Goal: Find specific page/section: Find specific page/section

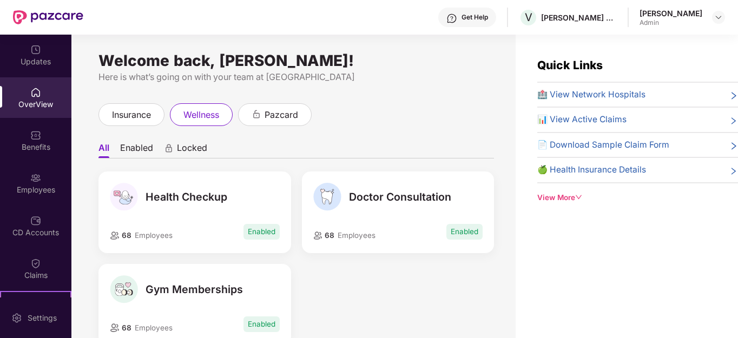
scroll to position [35, 0]
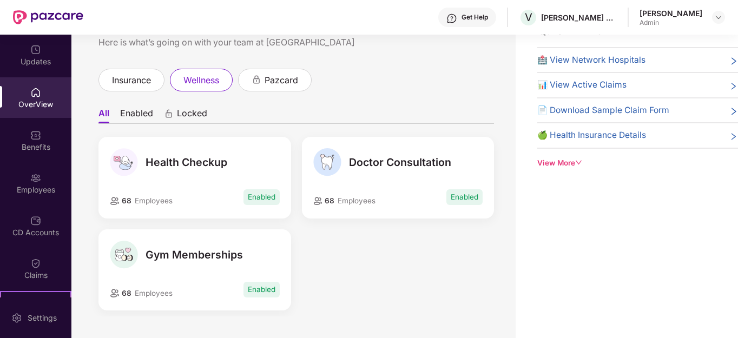
click at [37, 96] on img at bounding box center [35, 92] width 11 height 11
click at [32, 53] on img at bounding box center [35, 49] width 11 height 11
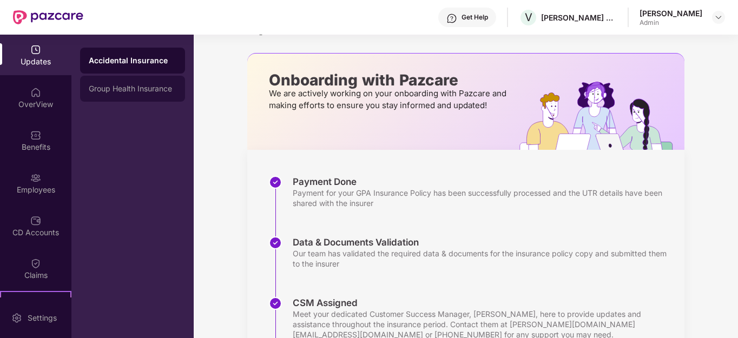
click at [113, 89] on div "Group Health Insurance" at bounding box center [133, 88] width 88 height 9
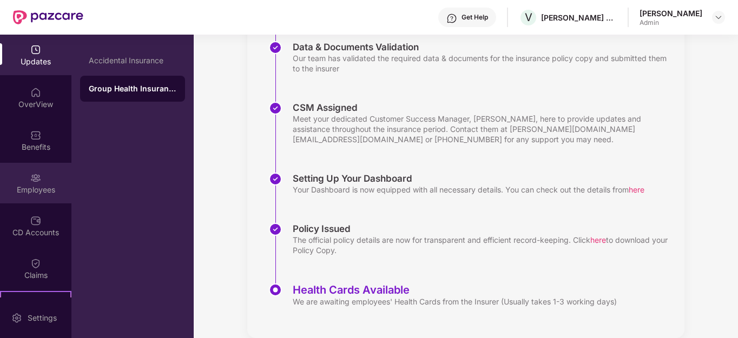
scroll to position [247, 0]
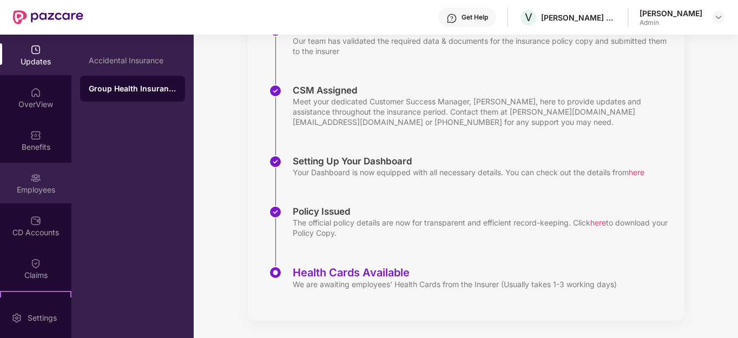
click at [35, 186] on div "Employees" at bounding box center [35, 190] width 71 height 11
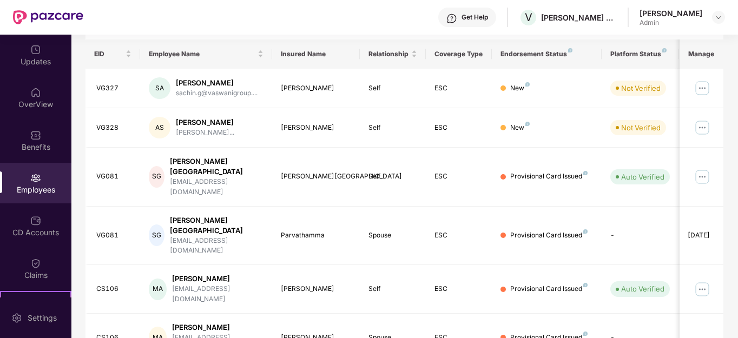
scroll to position [0, 0]
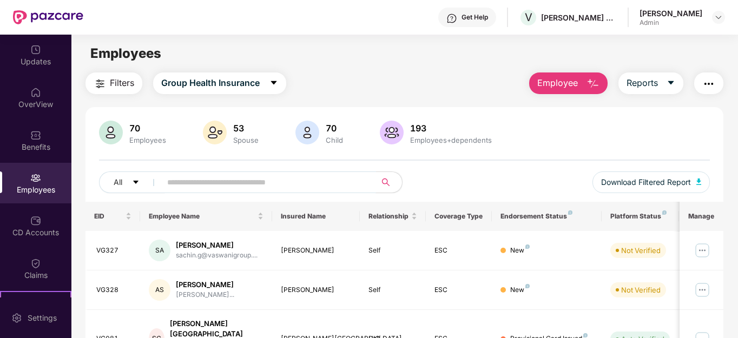
click at [252, 182] on input "text" at bounding box center [264, 182] width 194 height 16
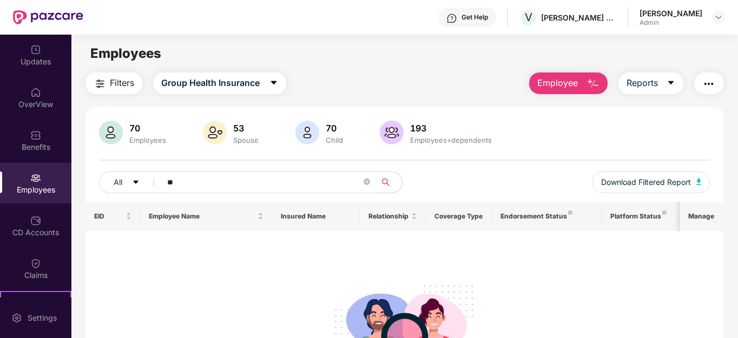
type input "*"
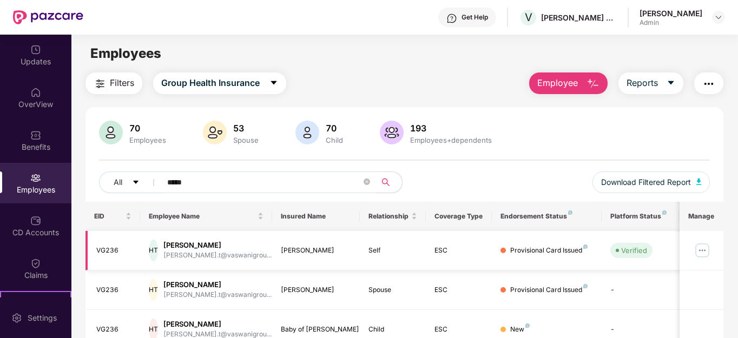
scroll to position [50, 0]
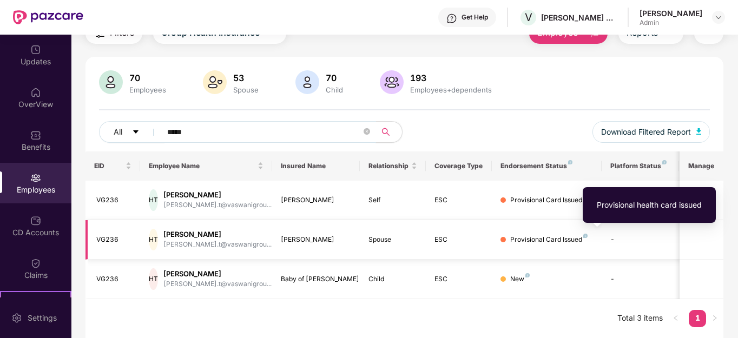
type input "*****"
click at [576, 240] on div "Provisional Card Issued" at bounding box center [548, 240] width 77 height 10
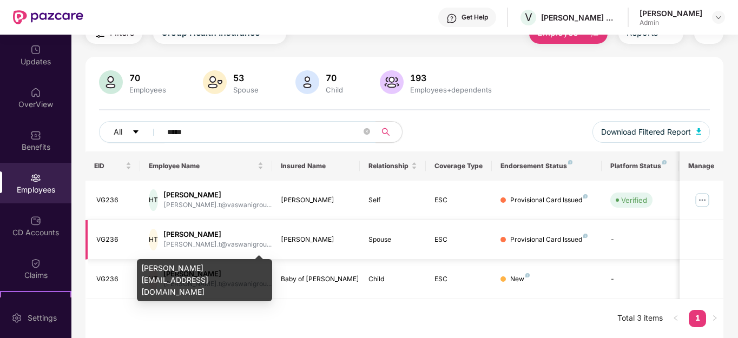
scroll to position [0, 0]
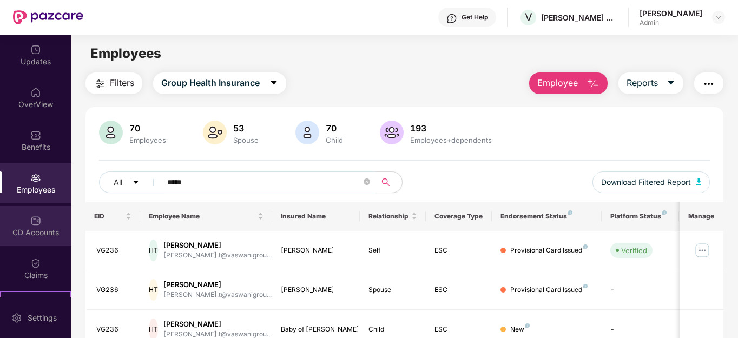
click at [30, 225] on img at bounding box center [35, 220] width 11 height 11
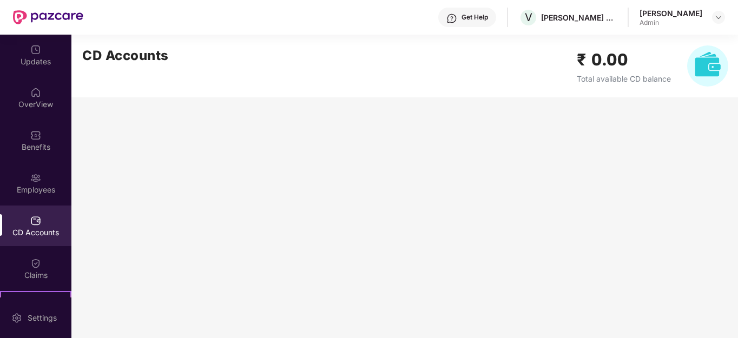
click at [590, 74] on span "Total available CD balance" at bounding box center [624, 78] width 94 height 9
click at [594, 60] on h2 "₹ 0.00" at bounding box center [624, 59] width 94 height 25
click at [721, 19] on img at bounding box center [718, 17] width 9 height 9
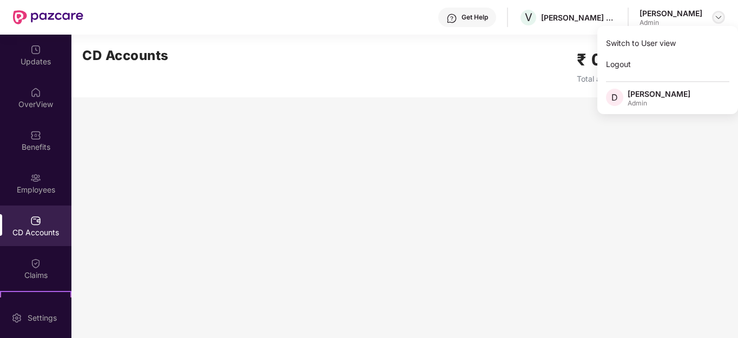
click at [721, 19] on img at bounding box center [718, 17] width 9 height 9
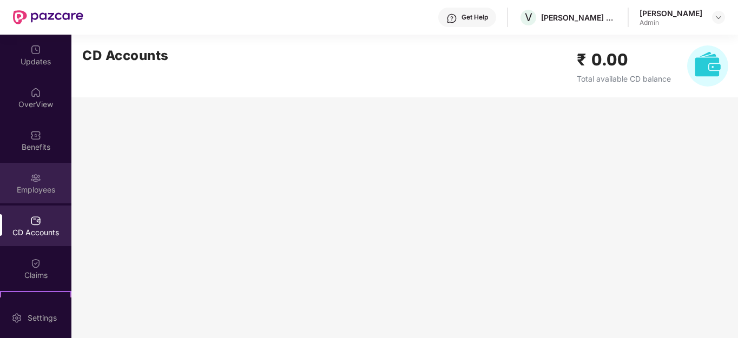
click at [37, 182] on img at bounding box center [35, 178] width 11 height 11
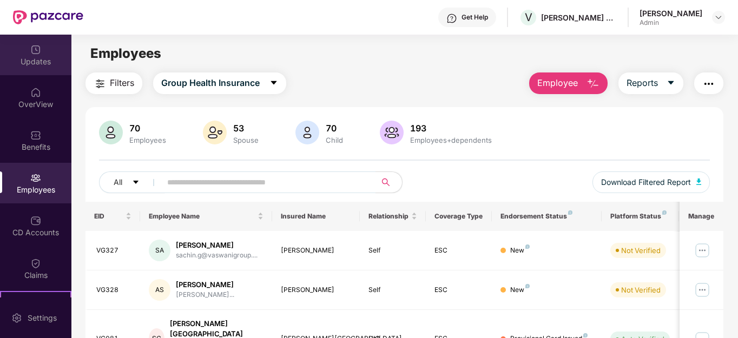
click at [41, 62] on div "Updates" at bounding box center [35, 61] width 71 height 11
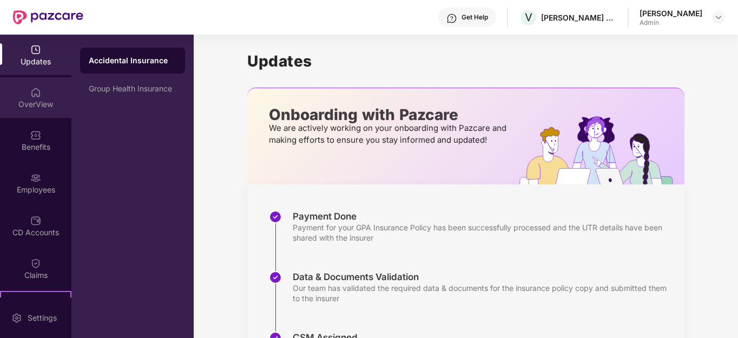
click at [32, 105] on div "OverView" at bounding box center [35, 104] width 71 height 11
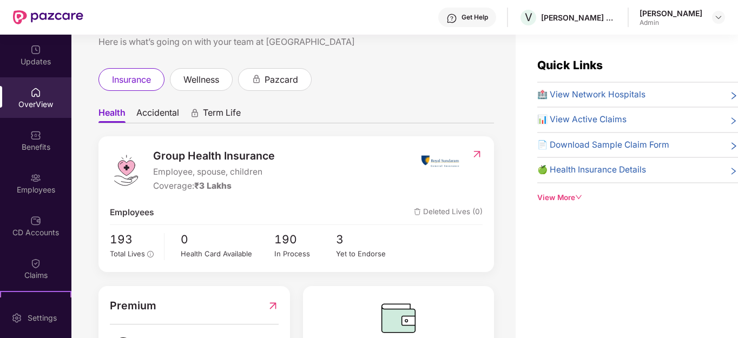
scroll to position [54, 0]
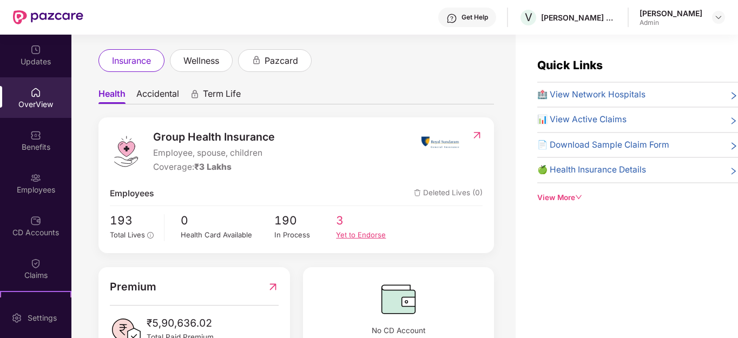
click at [345, 232] on div "Yet to Endorse" at bounding box center [367, 234] width 62 height 11
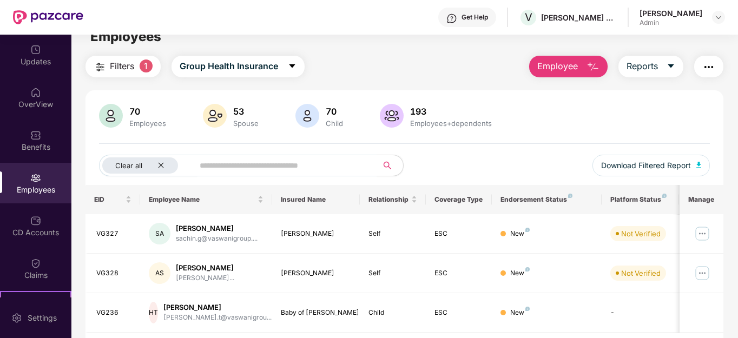
scroll to position [0, 0]
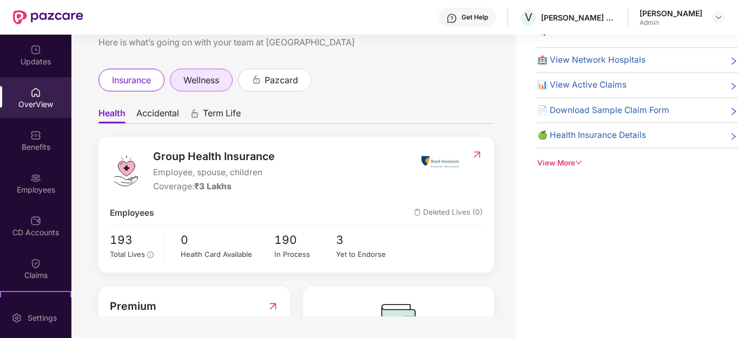
click at [214, 76] on span "wellness" at bounding box center [201, 81] width 36 height 14
